Goal: Find specific fact: Find specific fact

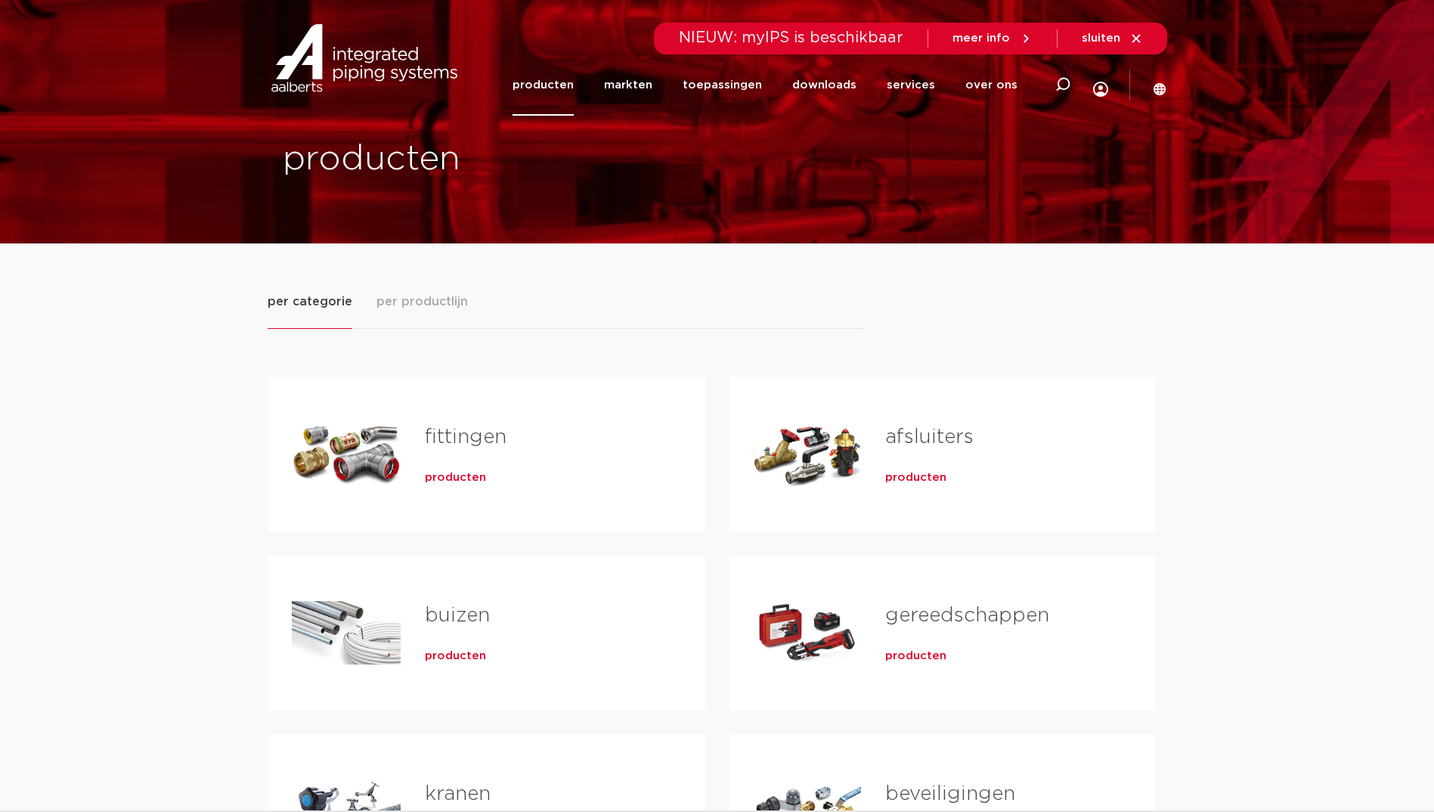
click at [454, 475] on span "producten" at bounding box center [455, 477] width 61 height 15
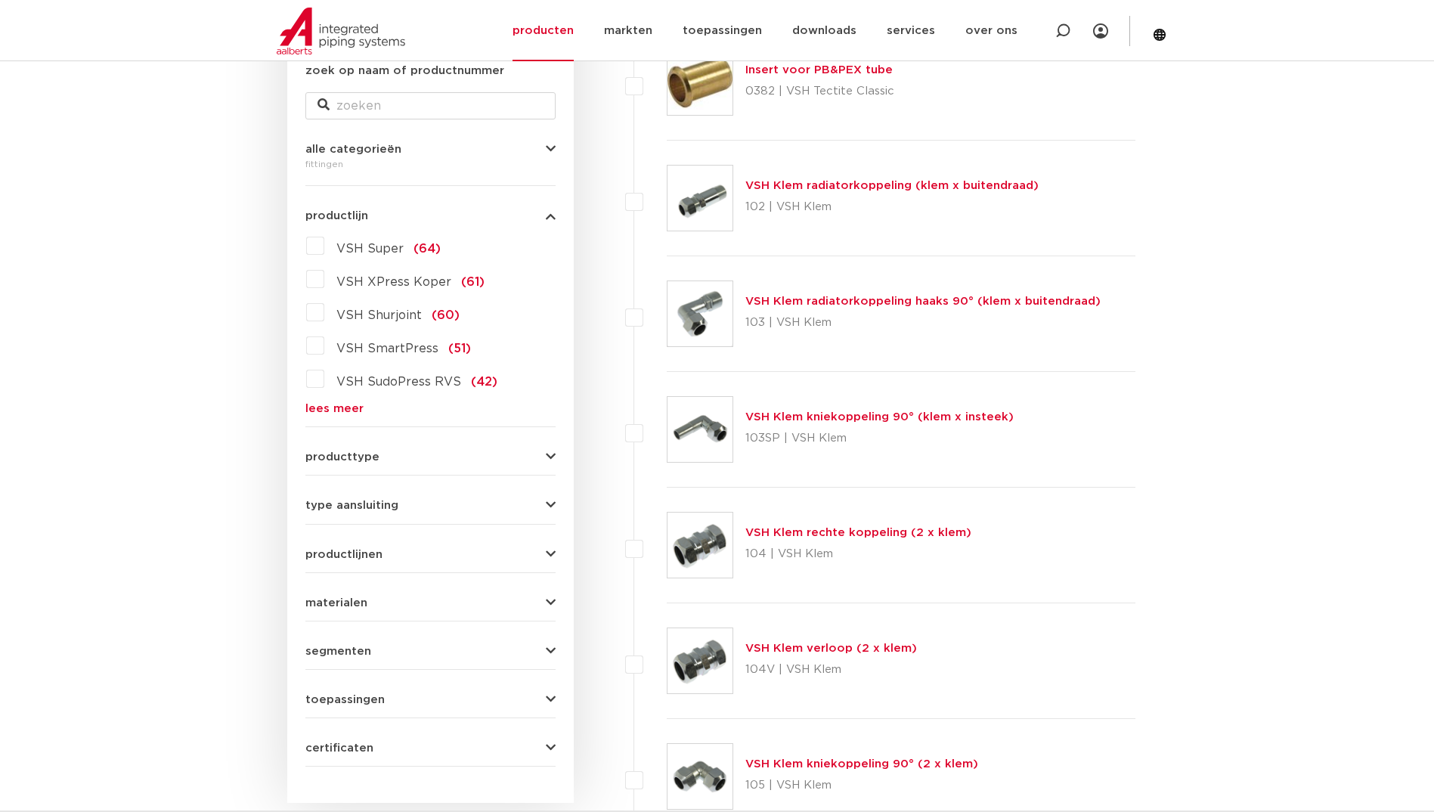
click at [324, 283] on label "VSH XPress Koper (61)" at bounding box center [404, 279] width 160 height 24
click at [0, 0] on input "VSH XPress Koper (61)" at bounding box center [0, 0] width 0 height 0
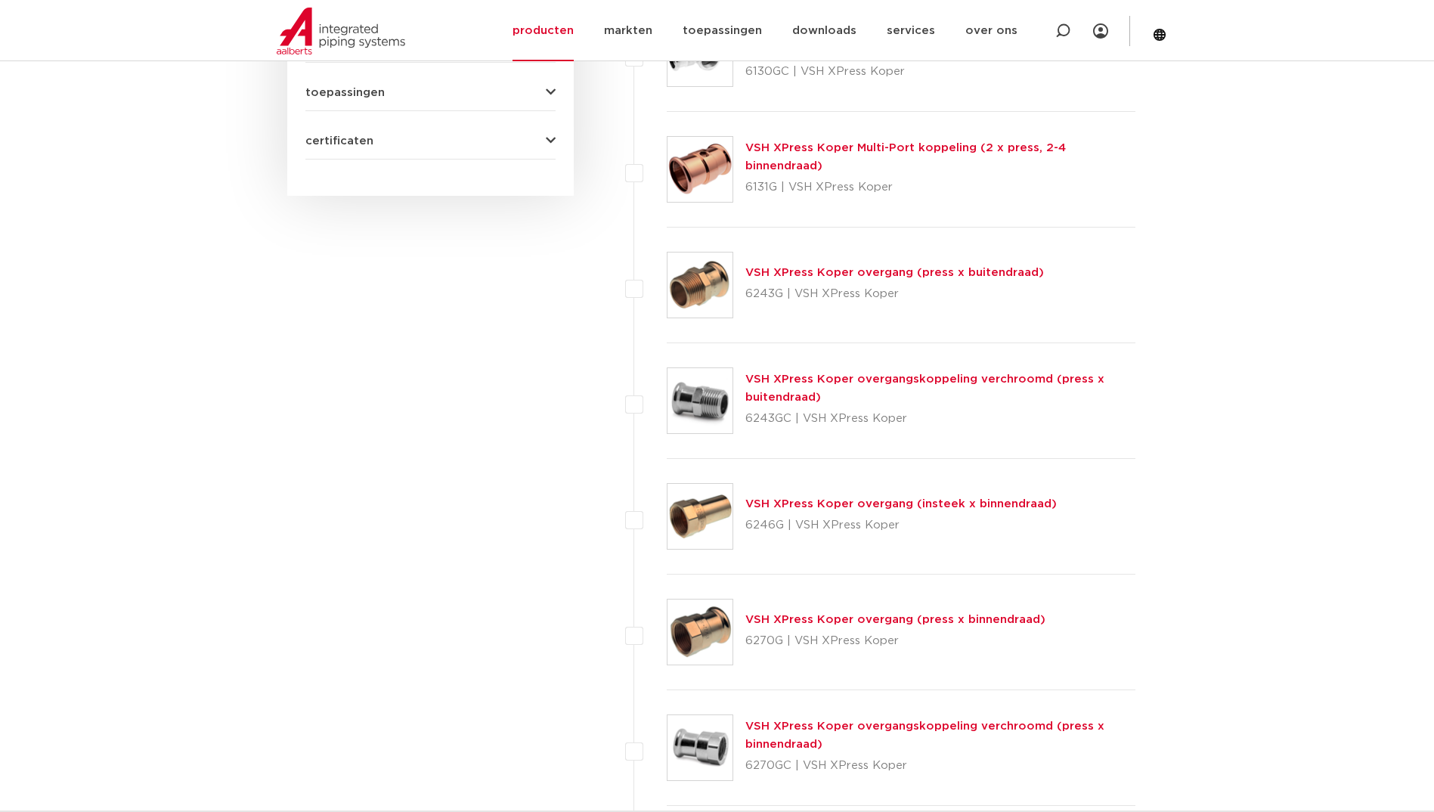
scroll to position [982, 0]
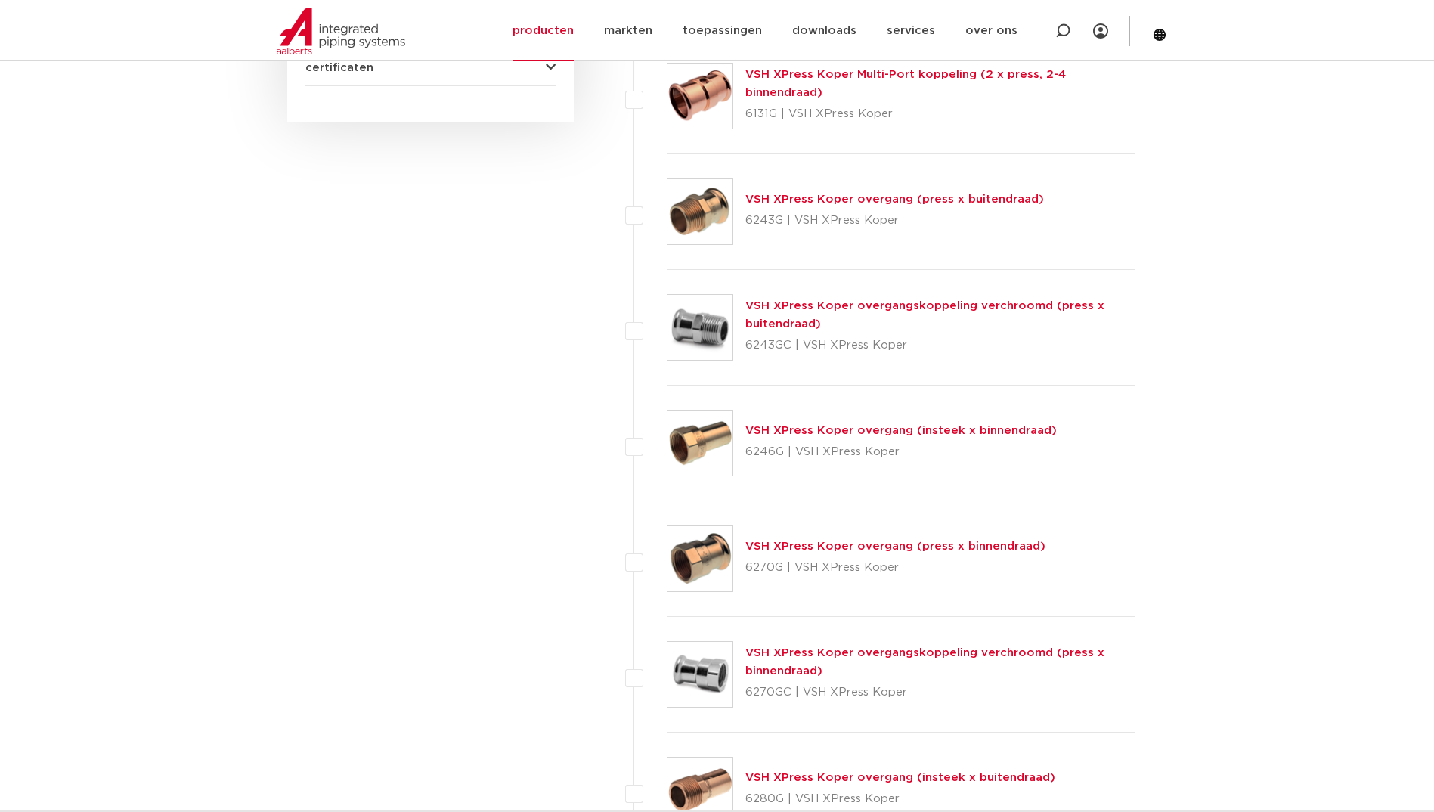
click at [790, 429] on link "VSH XPress Koper overgang (insteek x binnendraad)" at bounding box center [900, 430] width 311 height 11
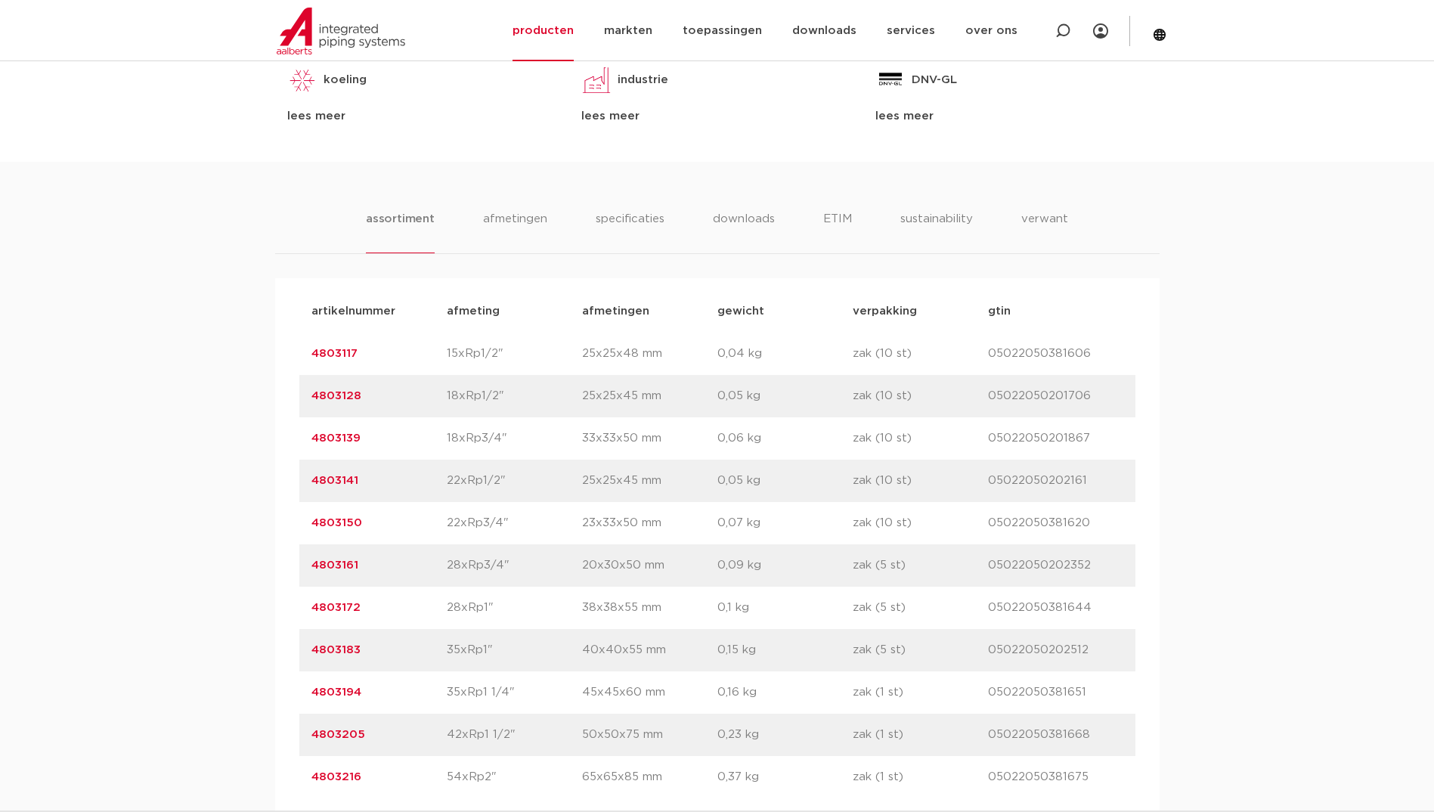
scroll to position [831, 0]
drag, startPoint x: 362, startPoint y: 358, endPoint x: 307, endPoint y: 351, distance: 55.7
click at [307, 351] on div "artikelnummer 4803117 afmeting 15xRp1/2" [GEOGRAPHIC_DATA] 25x25x48 mm gewicht …" at bounding box center [717, 352] width 836 height 42
copy link "4803117"
